Goal: Information Seeking & Learning: Learn about a topic

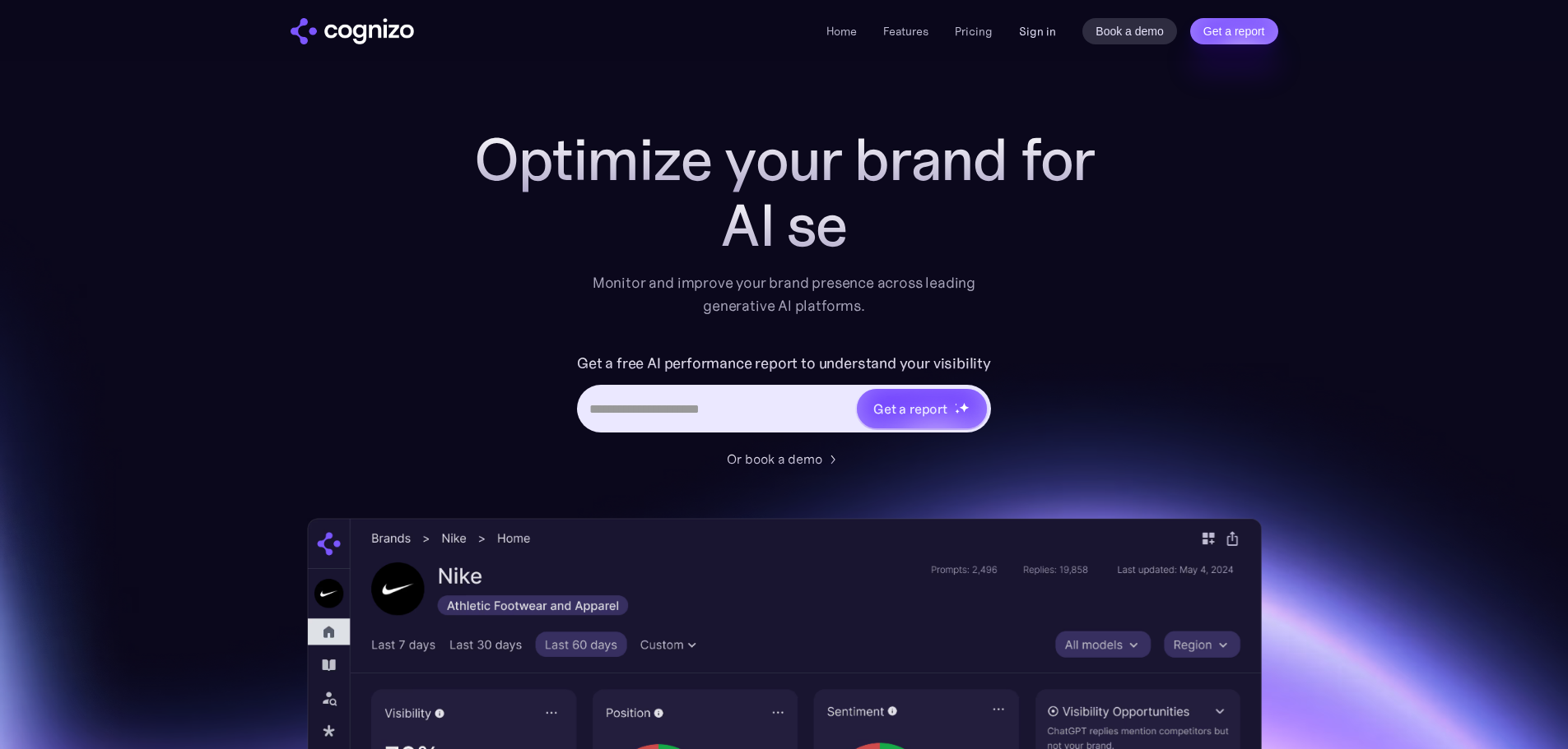
click at [1033, 32] on link "Sign in" at bounding box center [1037, 30] width 37 height 19
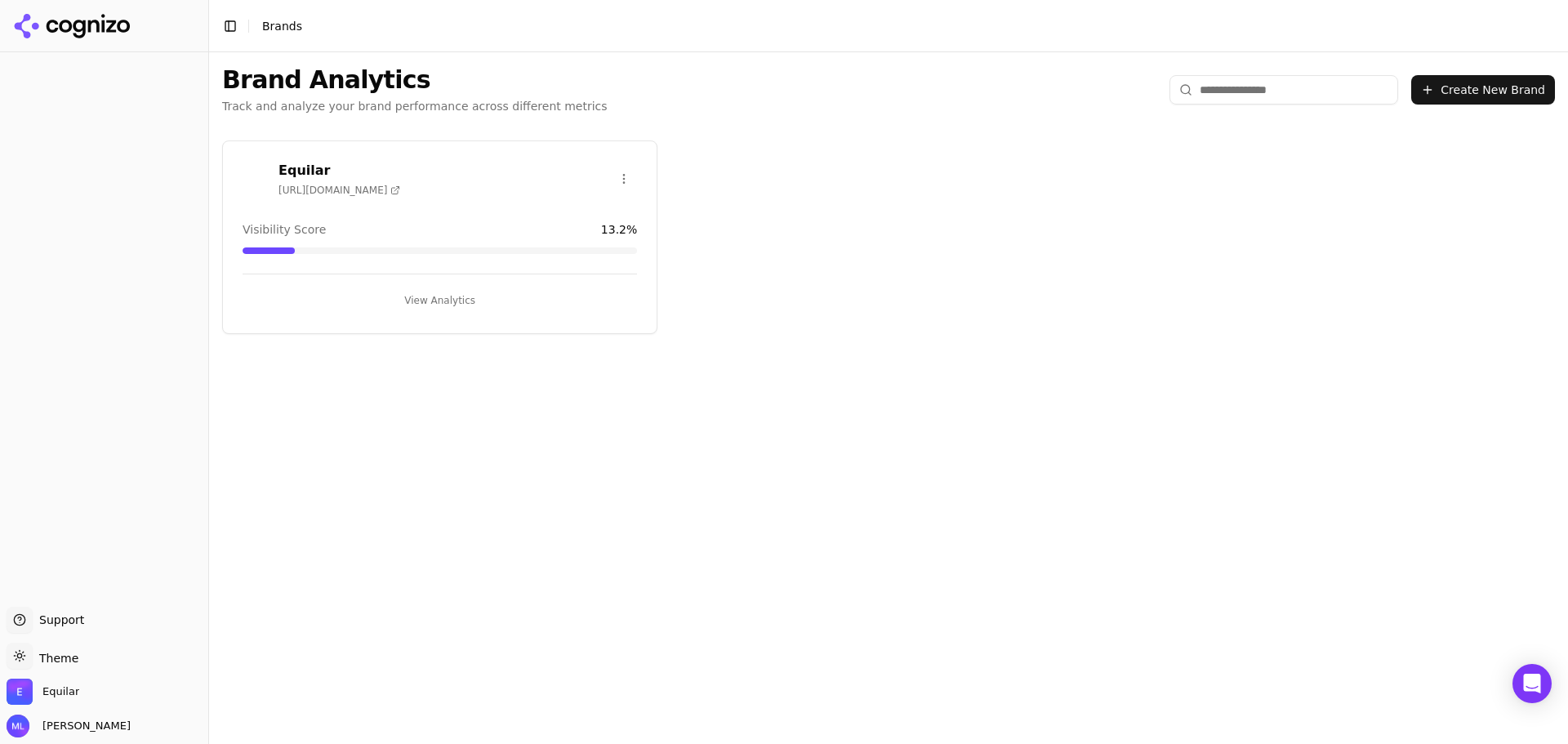
click at [412, 303] on button "View Analytics" at bounding box center [440, 301] width 395 height 27
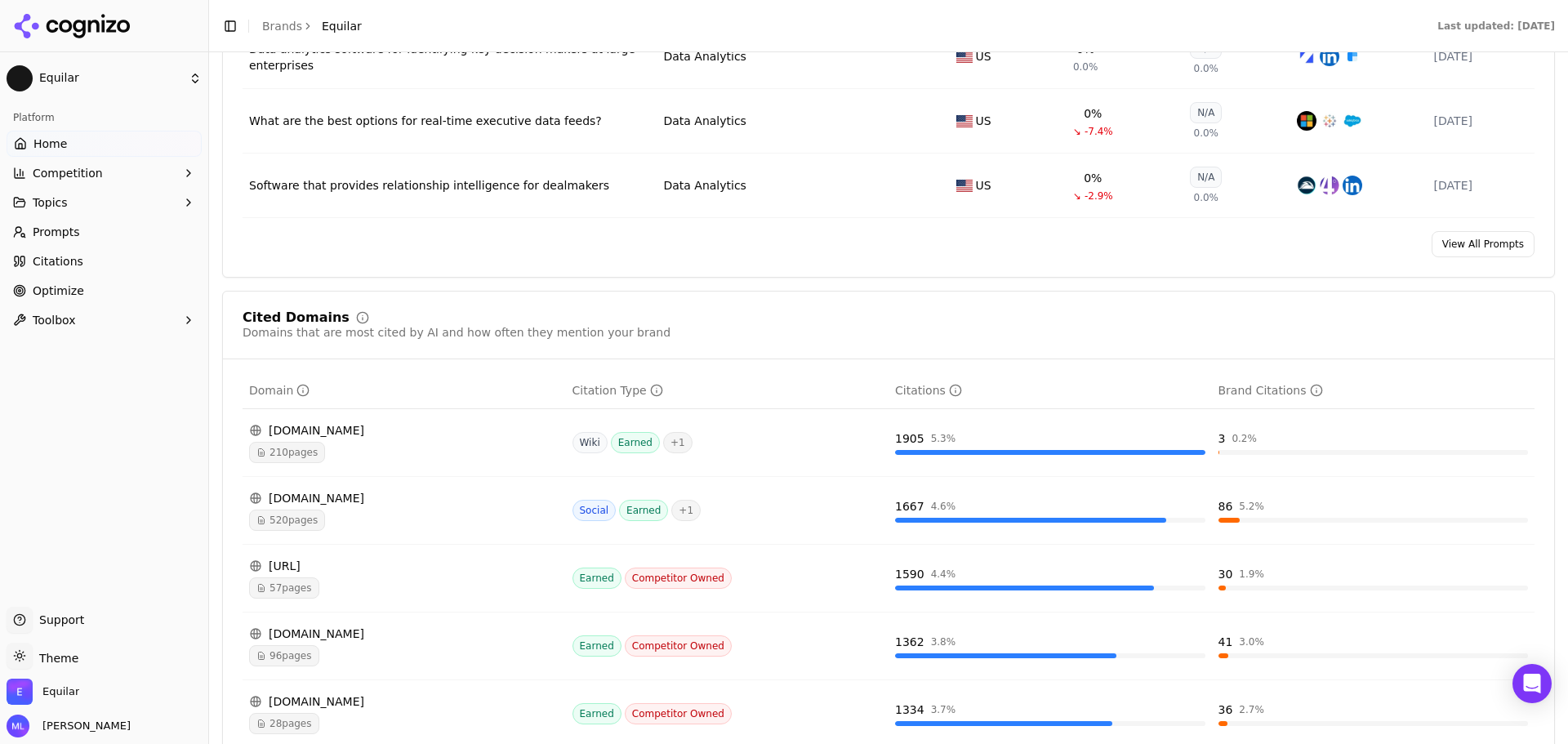
scroll to position [1552, 0]
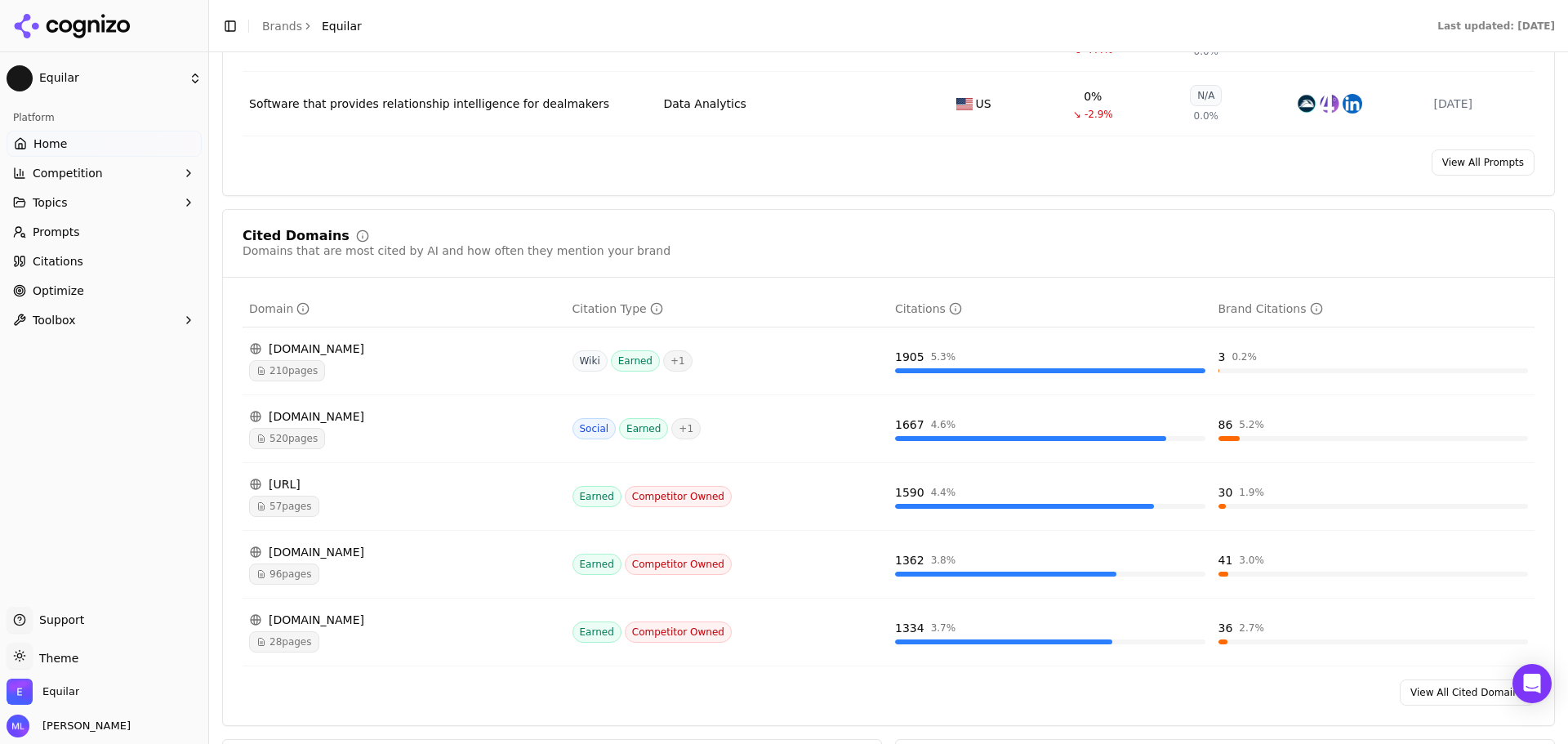
click at [300, 434] on span "520 pages" at bounding box center [287, 438] width 76 height 21
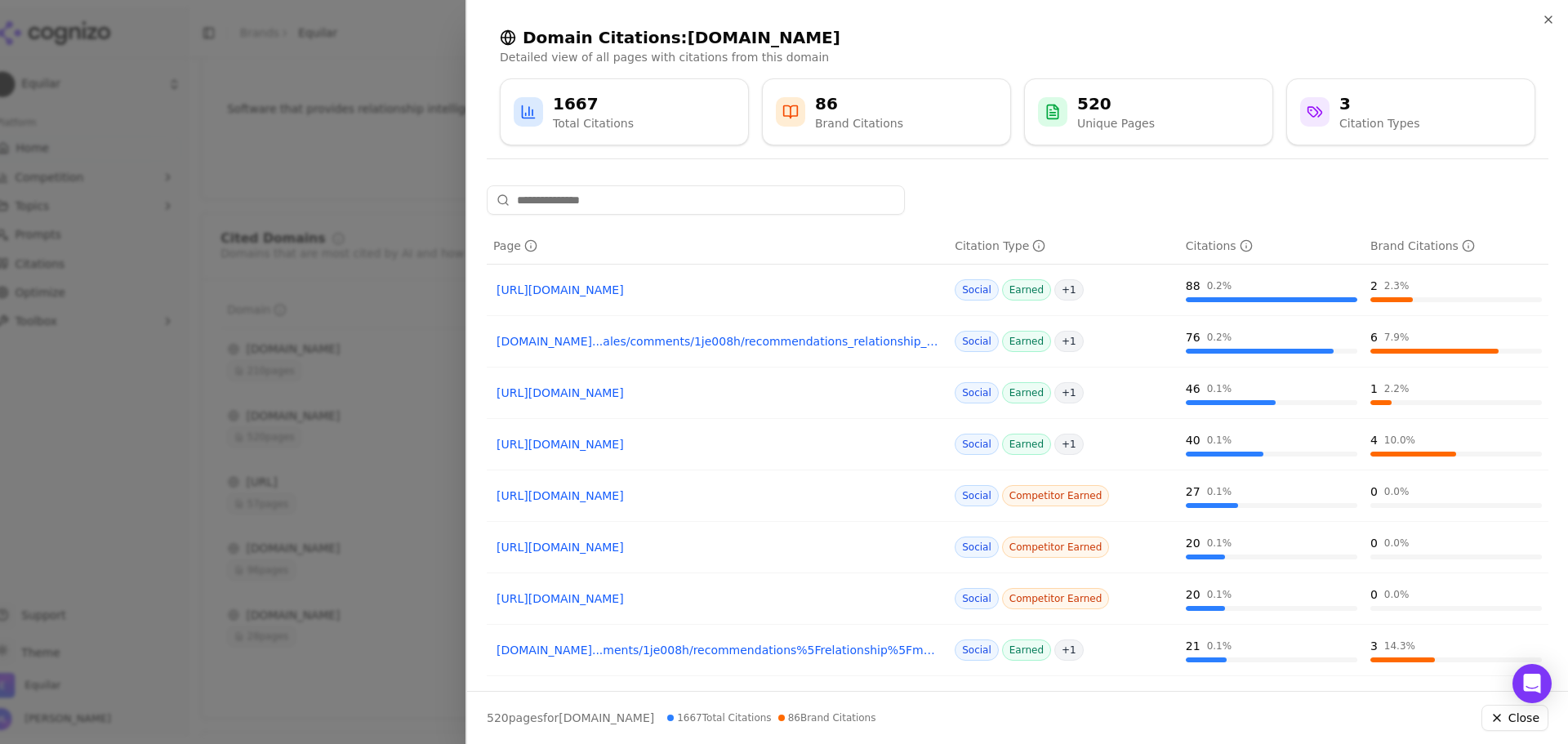
click at [752, 344] on link "reddit.com...ales/comments/1je008h/recommendations_relationship_mapping_tool_for" at bounding box center [717, 342] width 441 height 16
click at [374, 168] on div at bounding box center [784, 372] width 1568 height 744
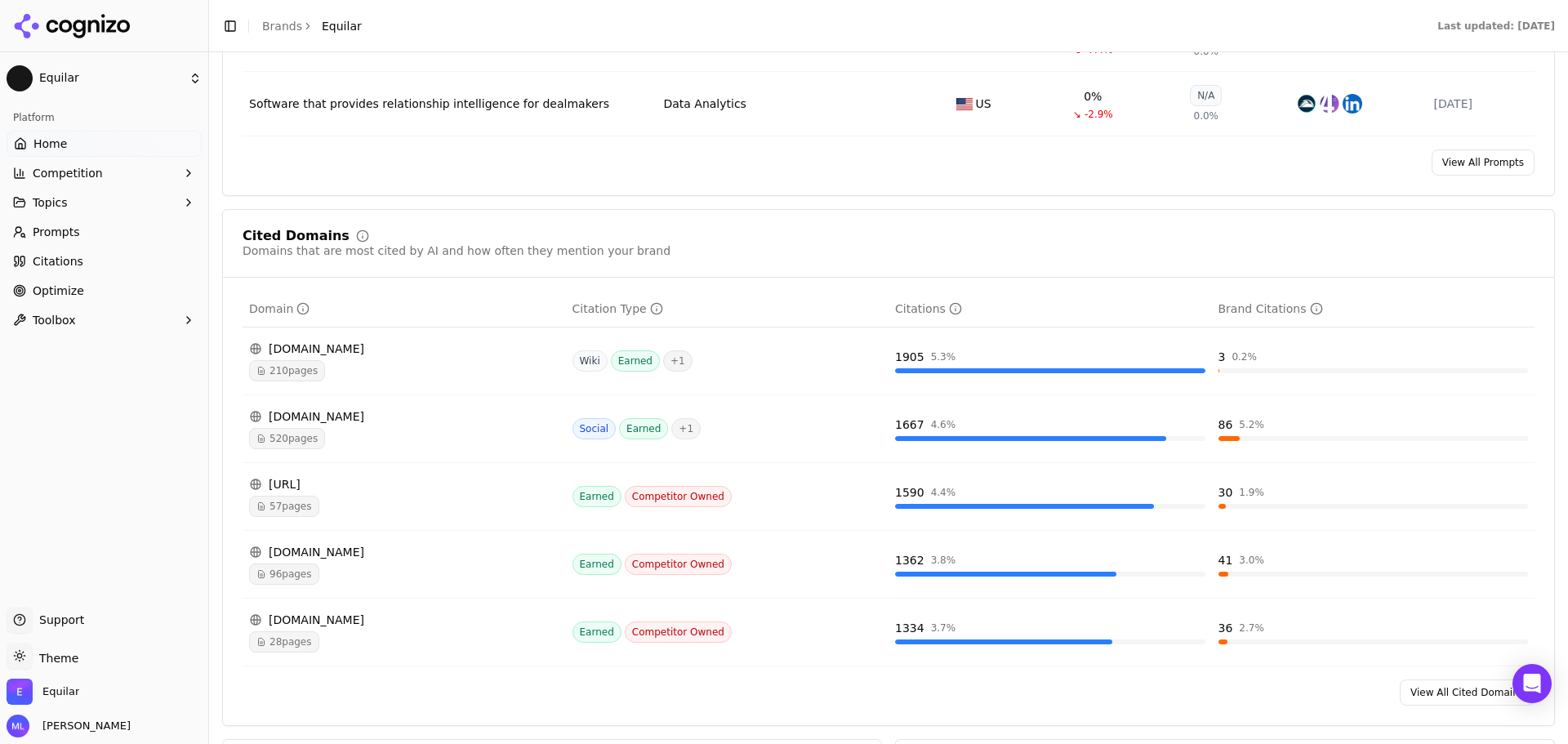
click at [177, 79] on html "Equilar Platform Home Competition Topics Prompts Citations Optimize Toolbox Sup…" at bounding box center [784, 372] width 1568 height 744
click at [299, 97] on div "Equilar ⌘ 1" at bounding box center [315, 103] width 201 height 33
click at [195, 80] on html "Equilar Platform Home Competition Topics Prompts Citations Optimize Toolbox Sup…" at bounding box center [784, 372] width 1568 height 744
click at [281, 143] on div "View All" at bounding box center [270, 142] width 45 height 16
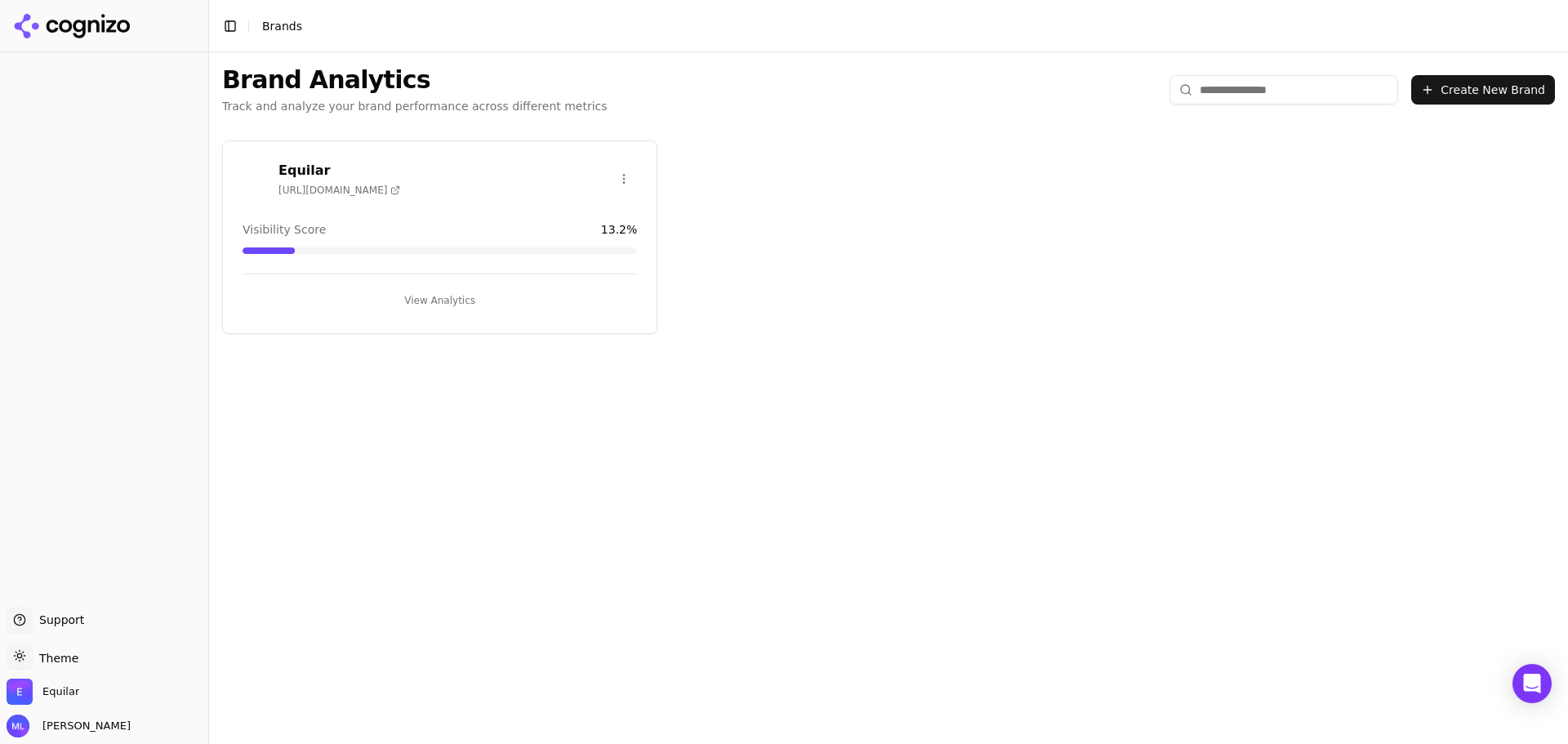
click at [451, 290] on button "View Analytics" at bounding box center [440, 301] width 395 height 27
